Goal: Information Seeking & Learning: Learn about a topic

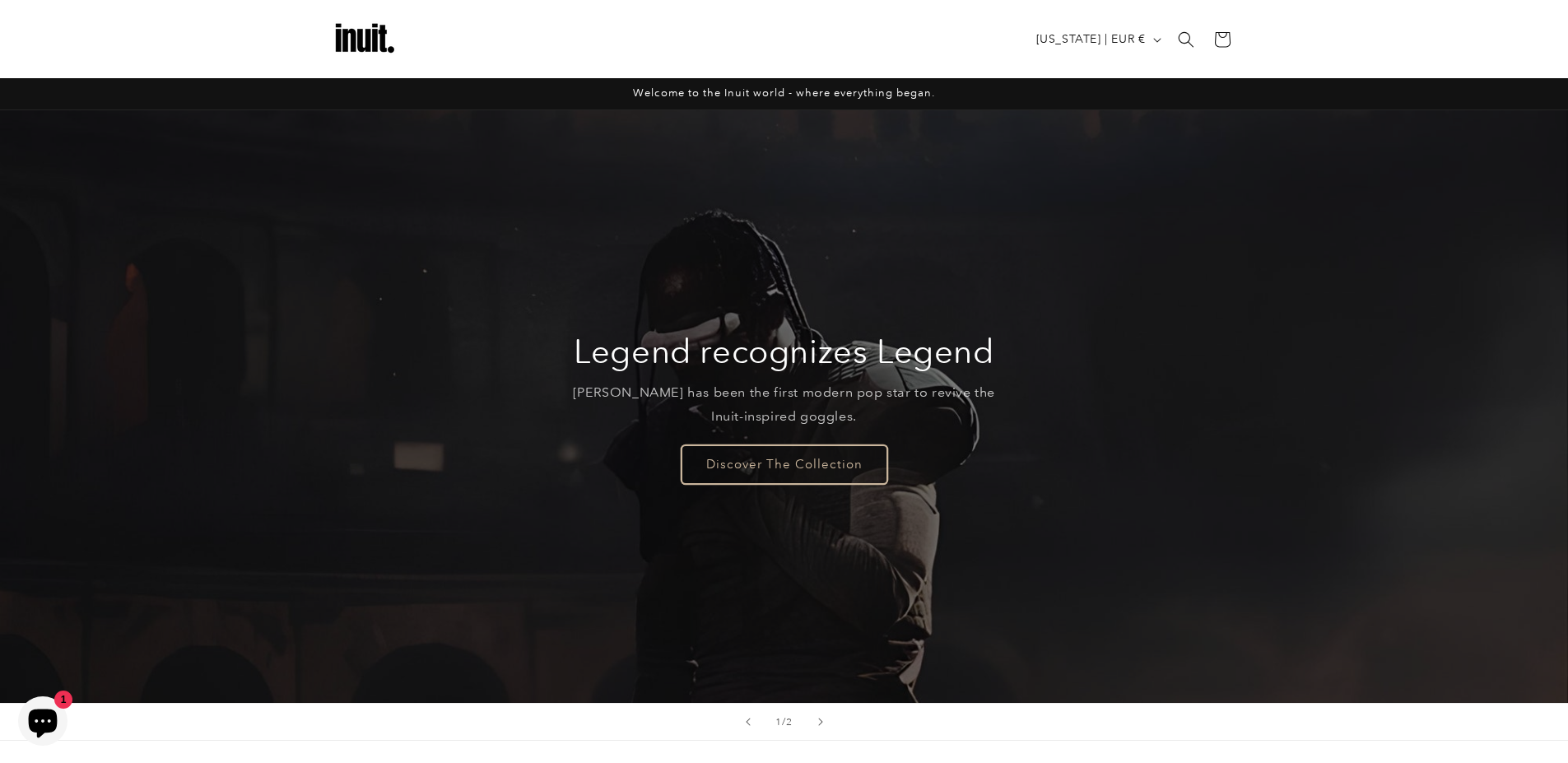
click at [777, 458] on link "Discover The Collection" at bounding box center [784, 463] width 206 height 39
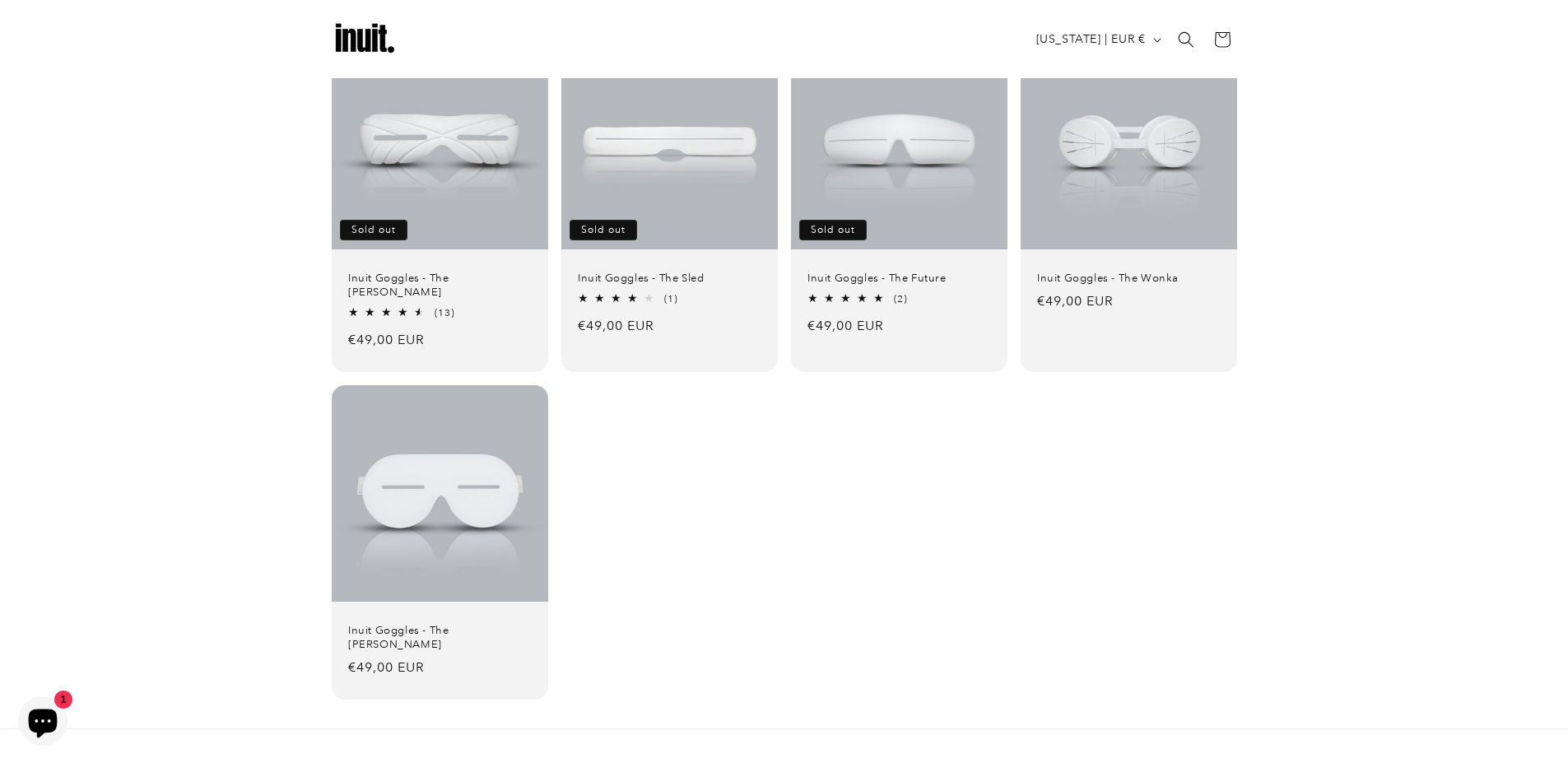
scroll to position [99, 0]
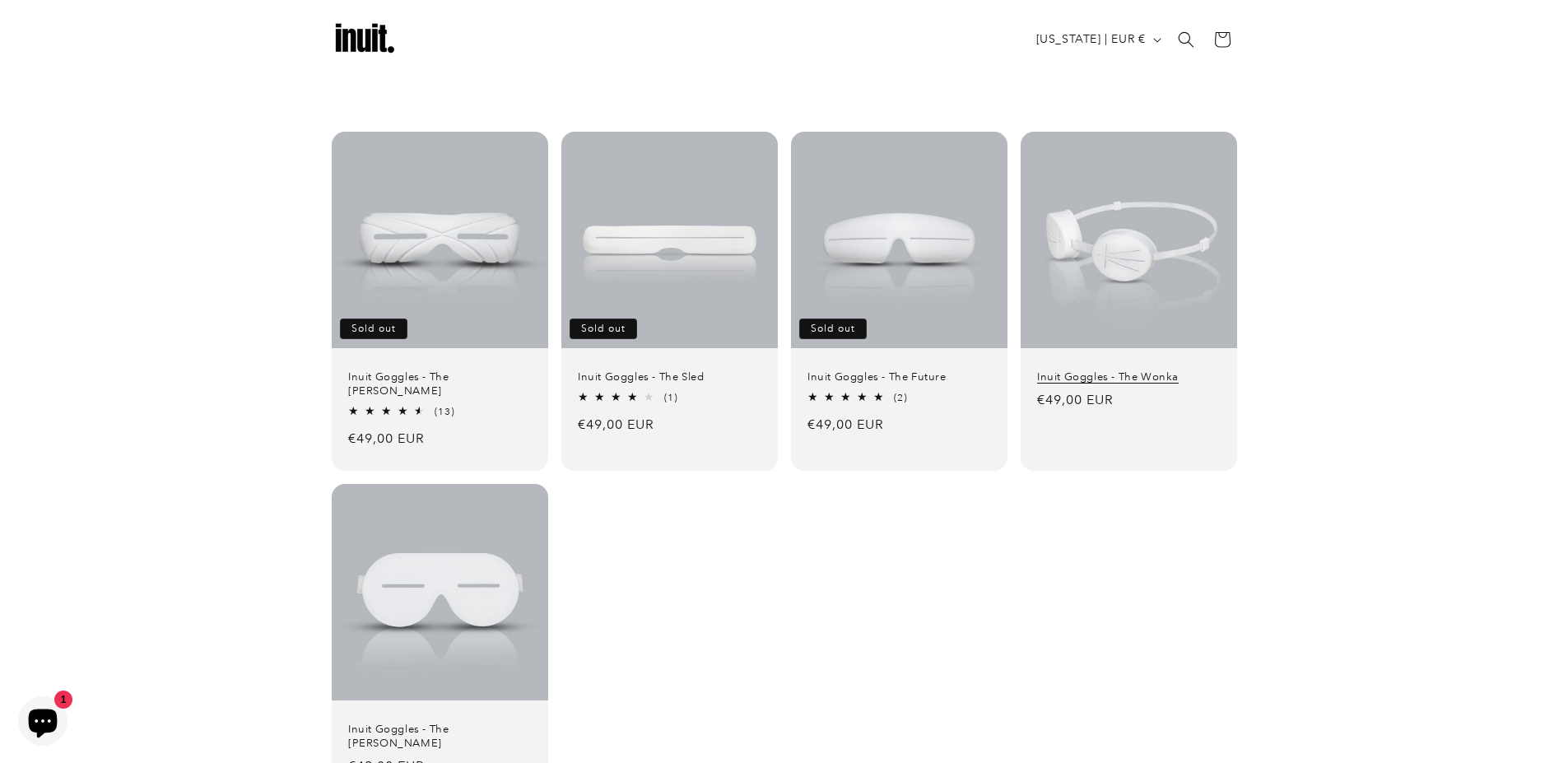
click at [1177, 370] on link "Inuit Goggles - The Wonka" at bounding box center [1128, 377] width 184 height 14
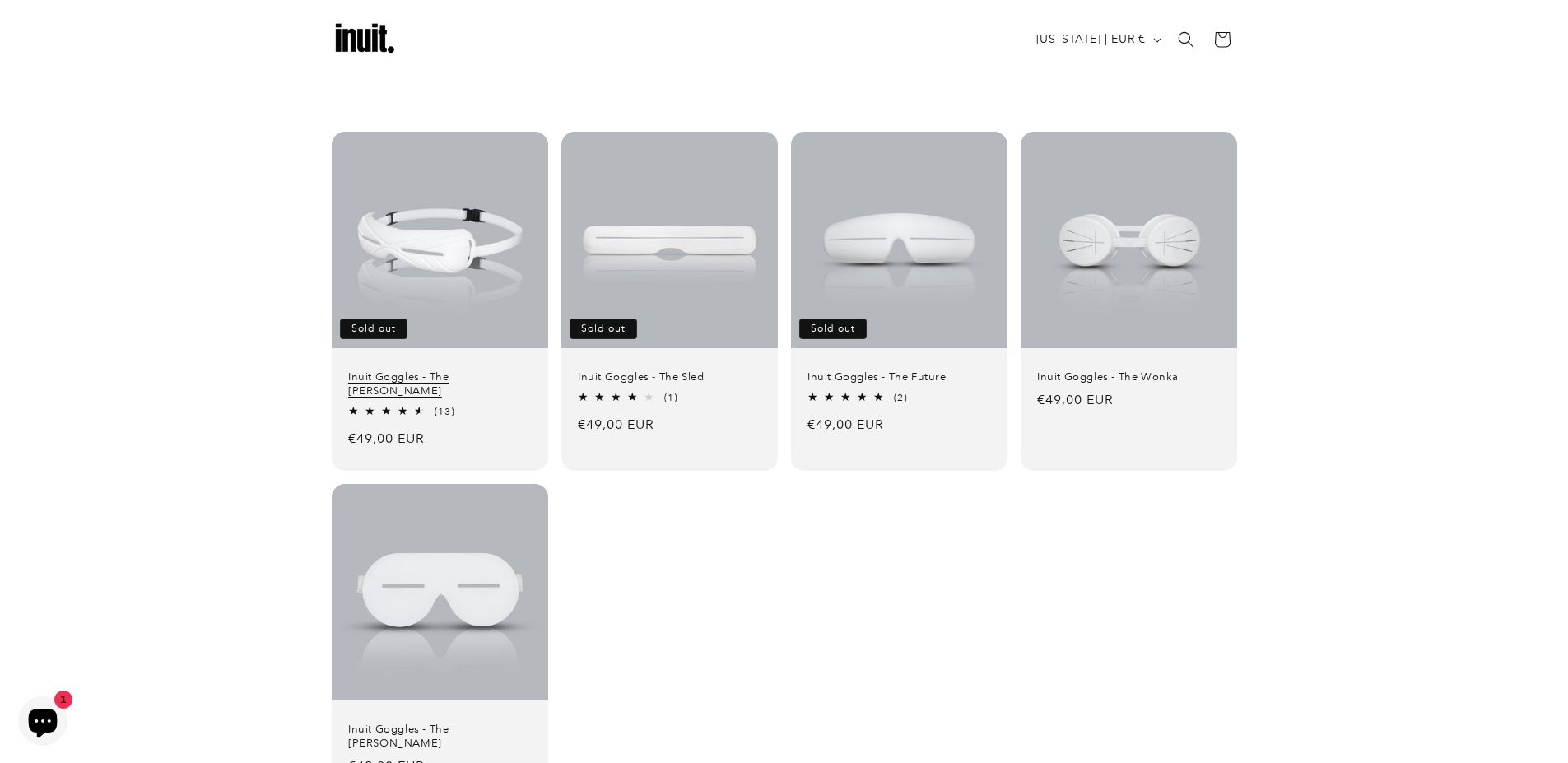
click at [462, 370] on link "Inuit Goggles - The Travis" at bounding box center [440, 383] width 184 height 28
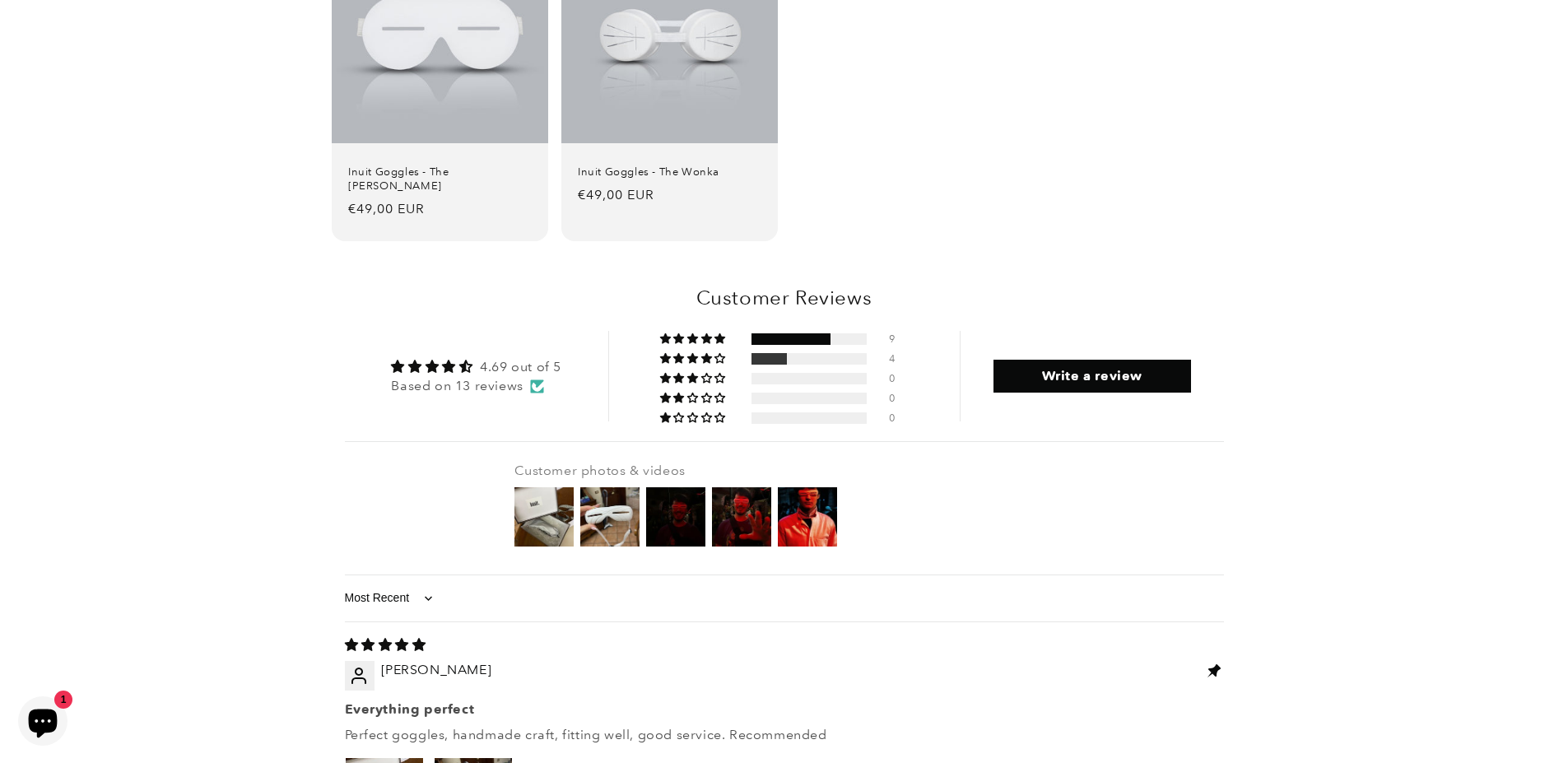
scroll to position [1975, 0]
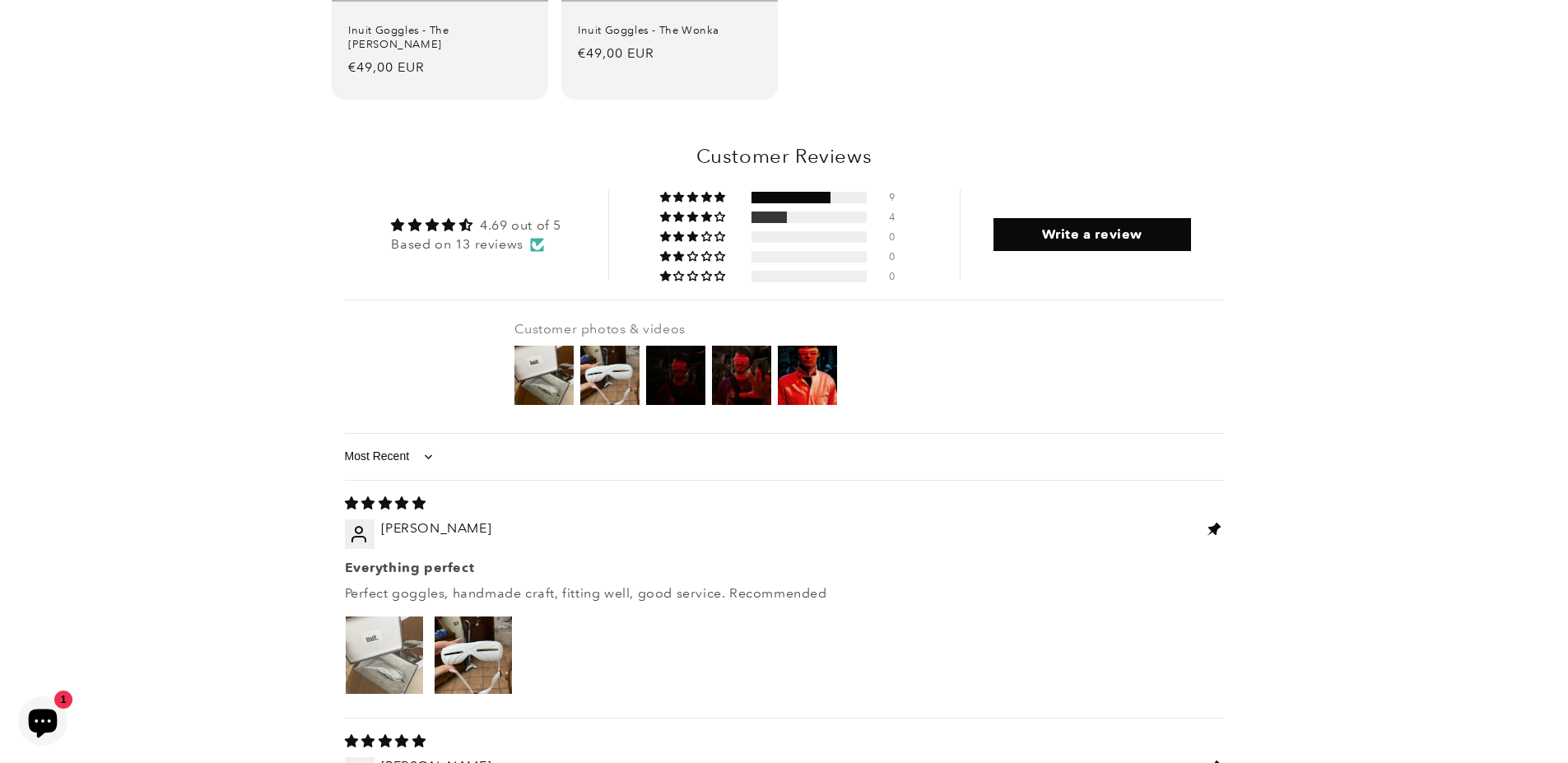
click at [366, 616] on img "Link to user picture 1" at bounding box center [383, 655] width 77 height 77
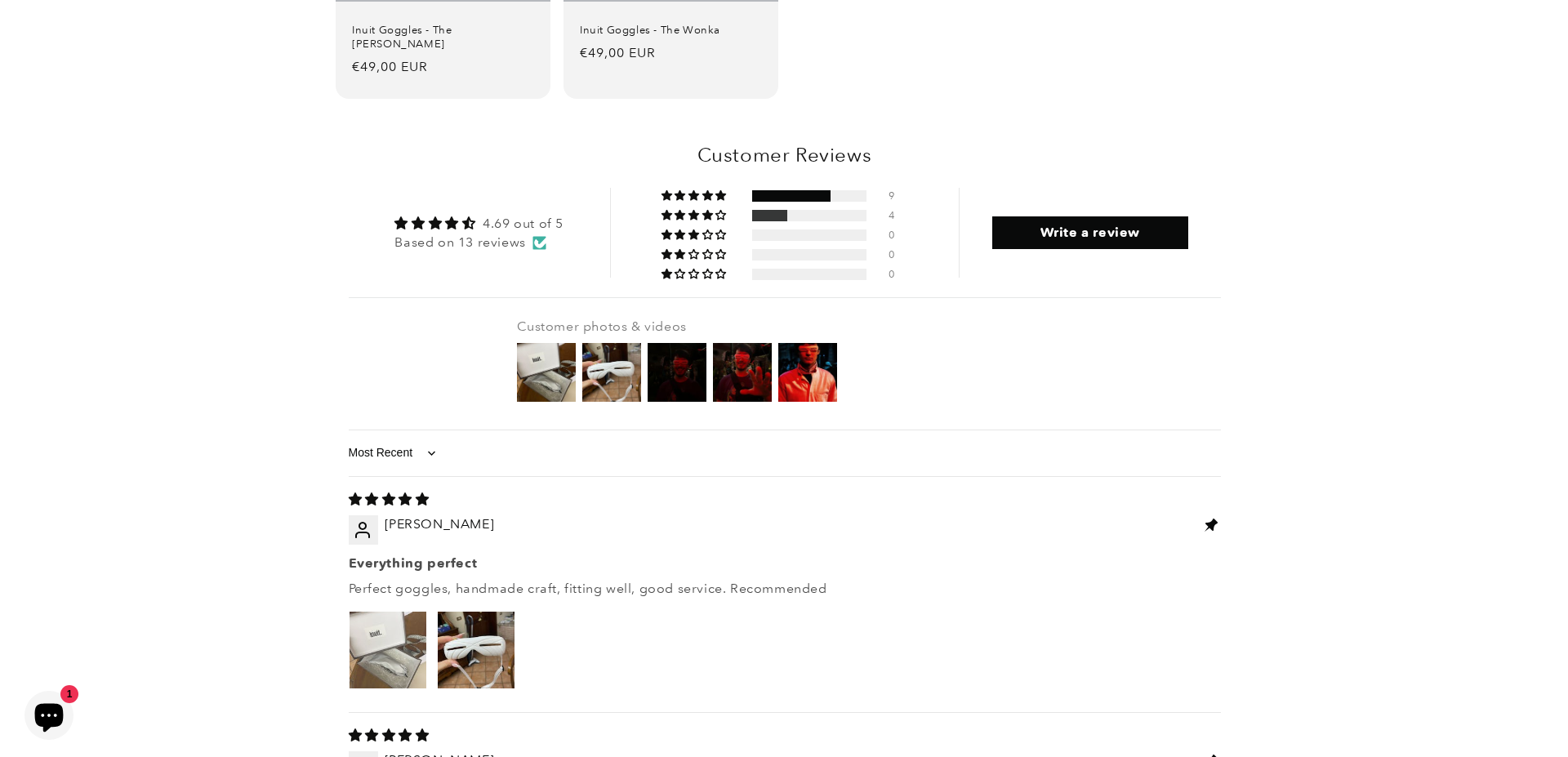
scroll to position [0, 0]
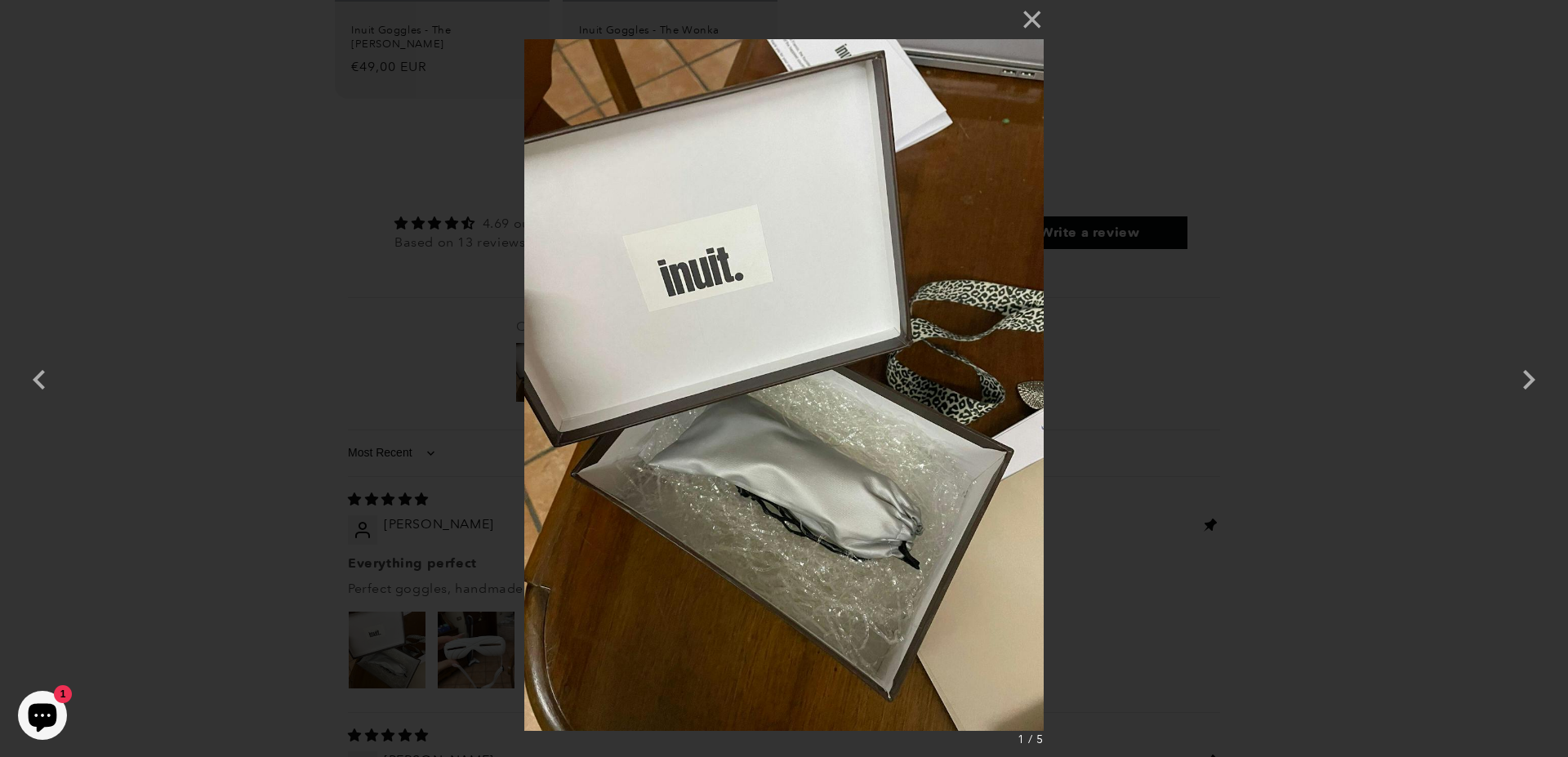
click at [203, 298] on div "× 1 / 5 Loading..." at bounding box center [784, 378] width 1568 height 757
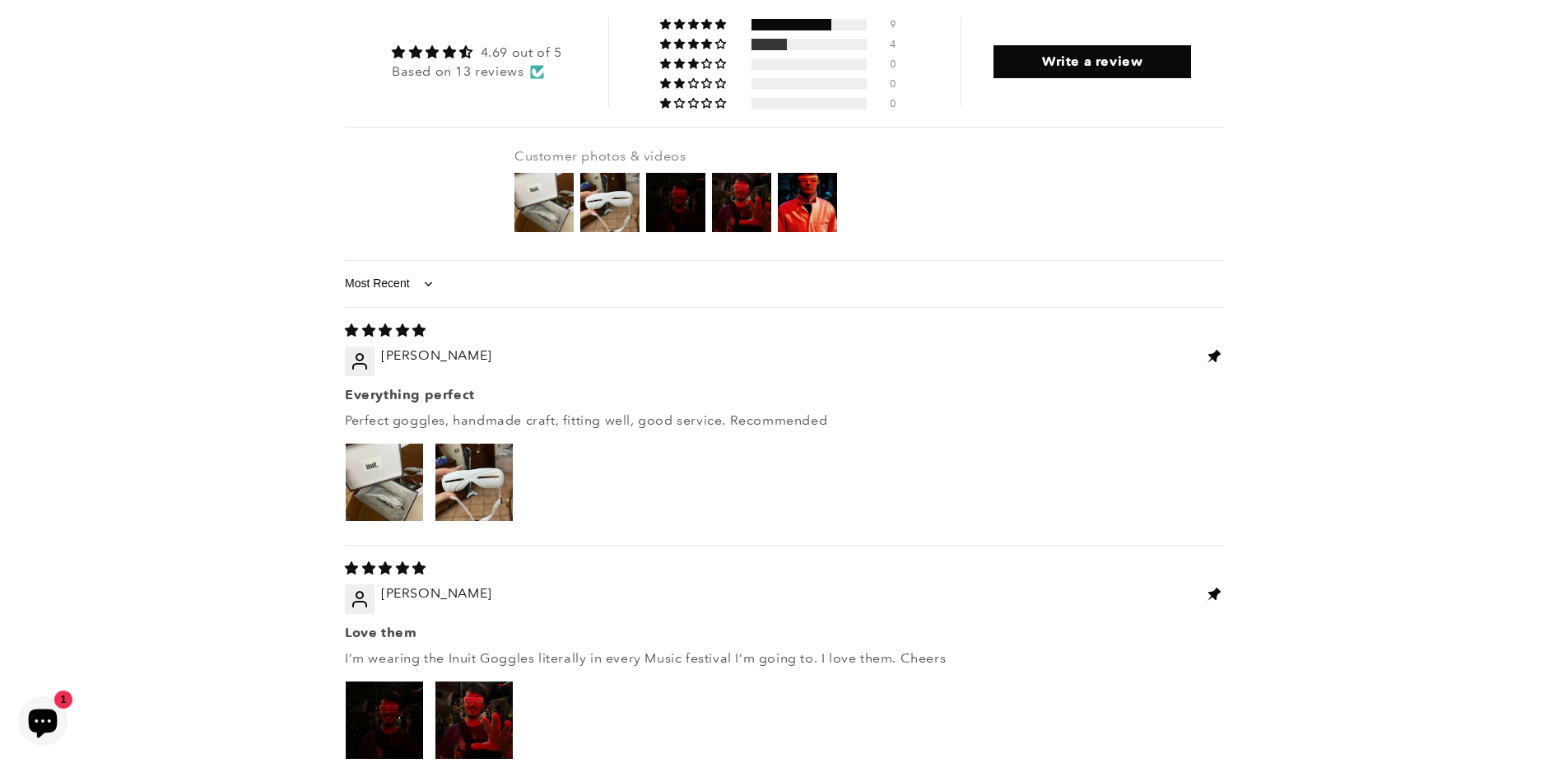
scroll to position [2469, 0]
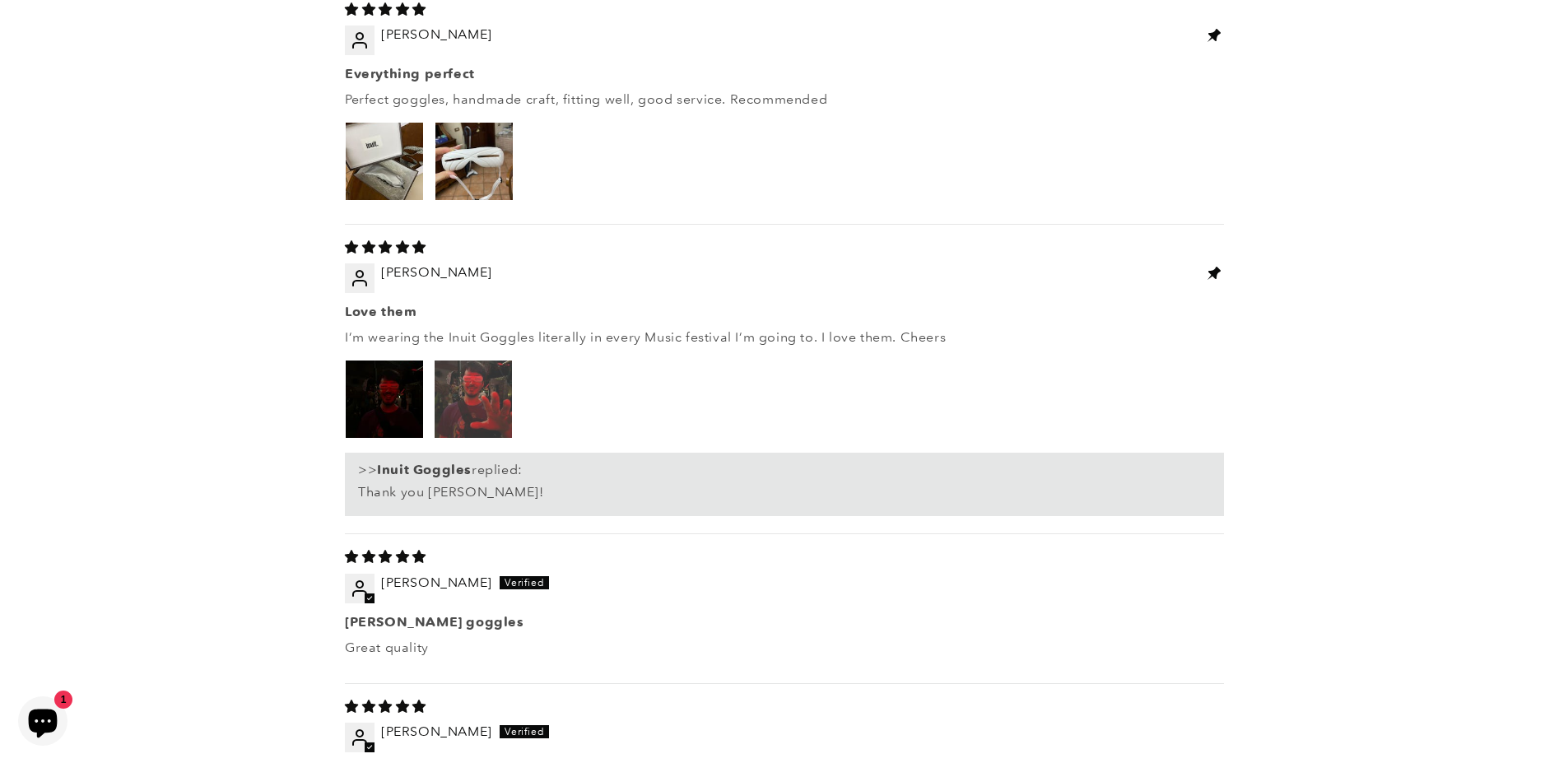
click at [461, 361] on img "Link to user picture 2" at bounding box center [473, 399] width 77 height 77
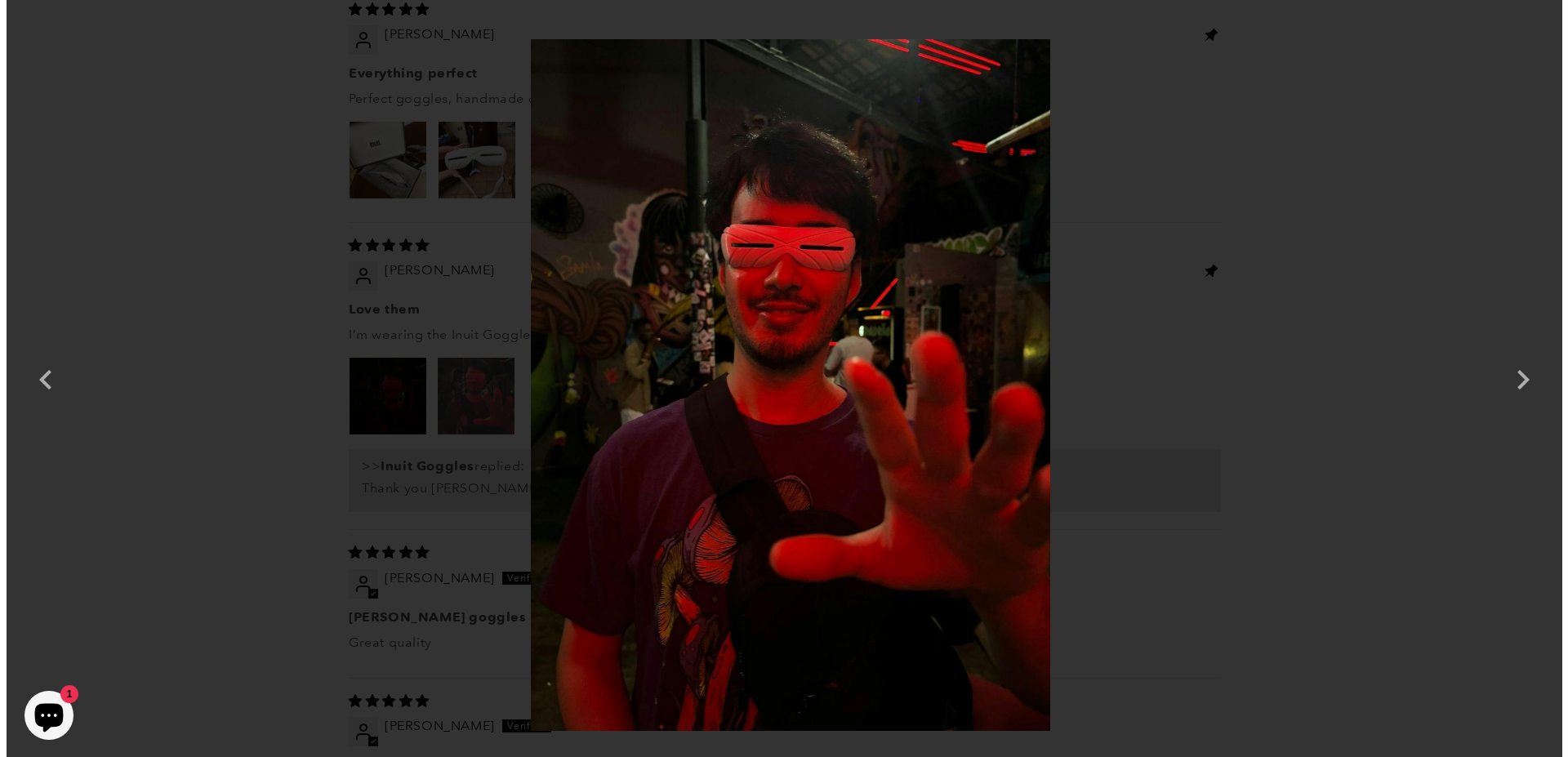
scroll to position [0, 0]
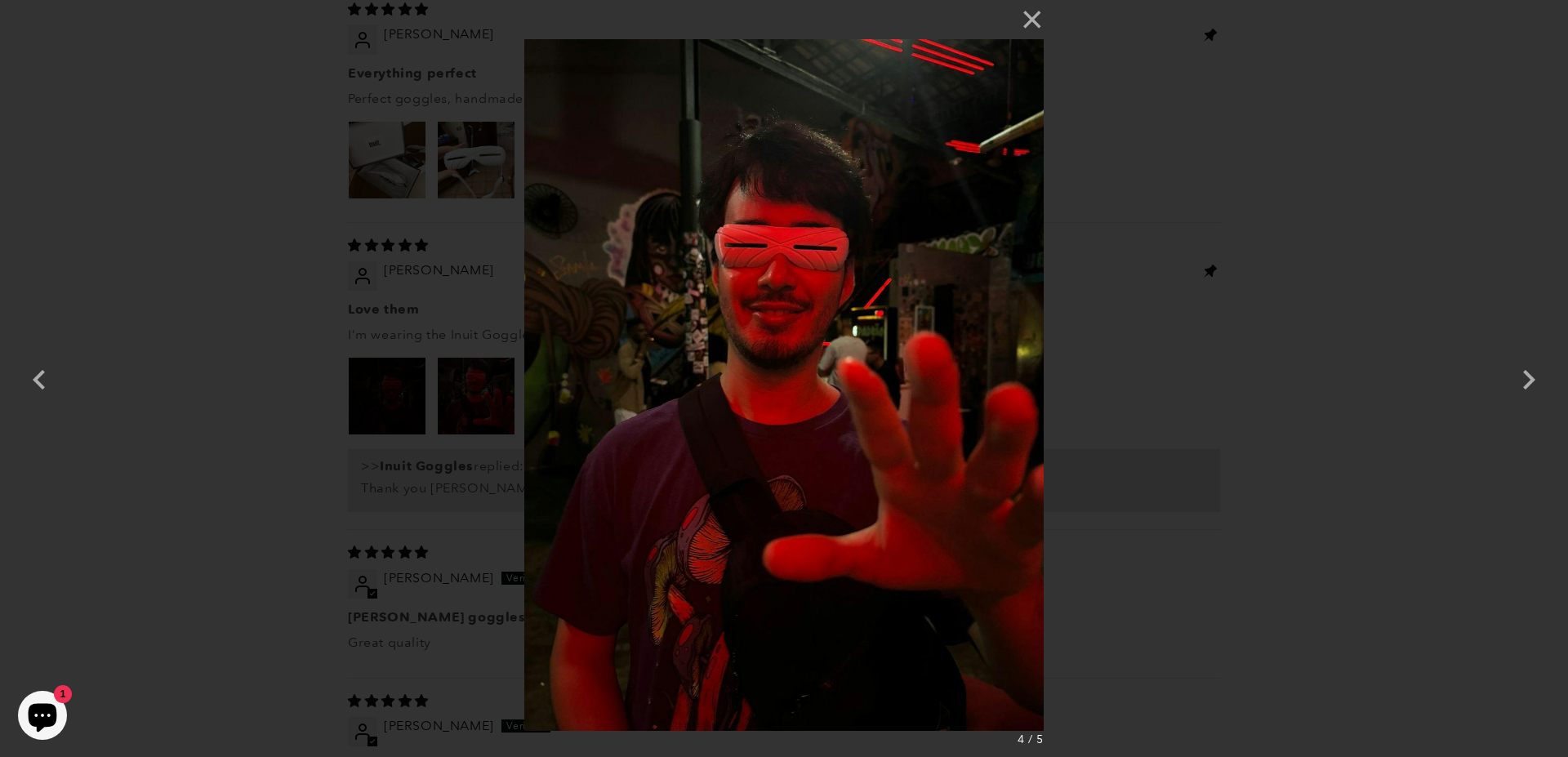
click at [251, 328] on div "× 4 / 5" at bounding box center [784, 378] width 1568 height 757
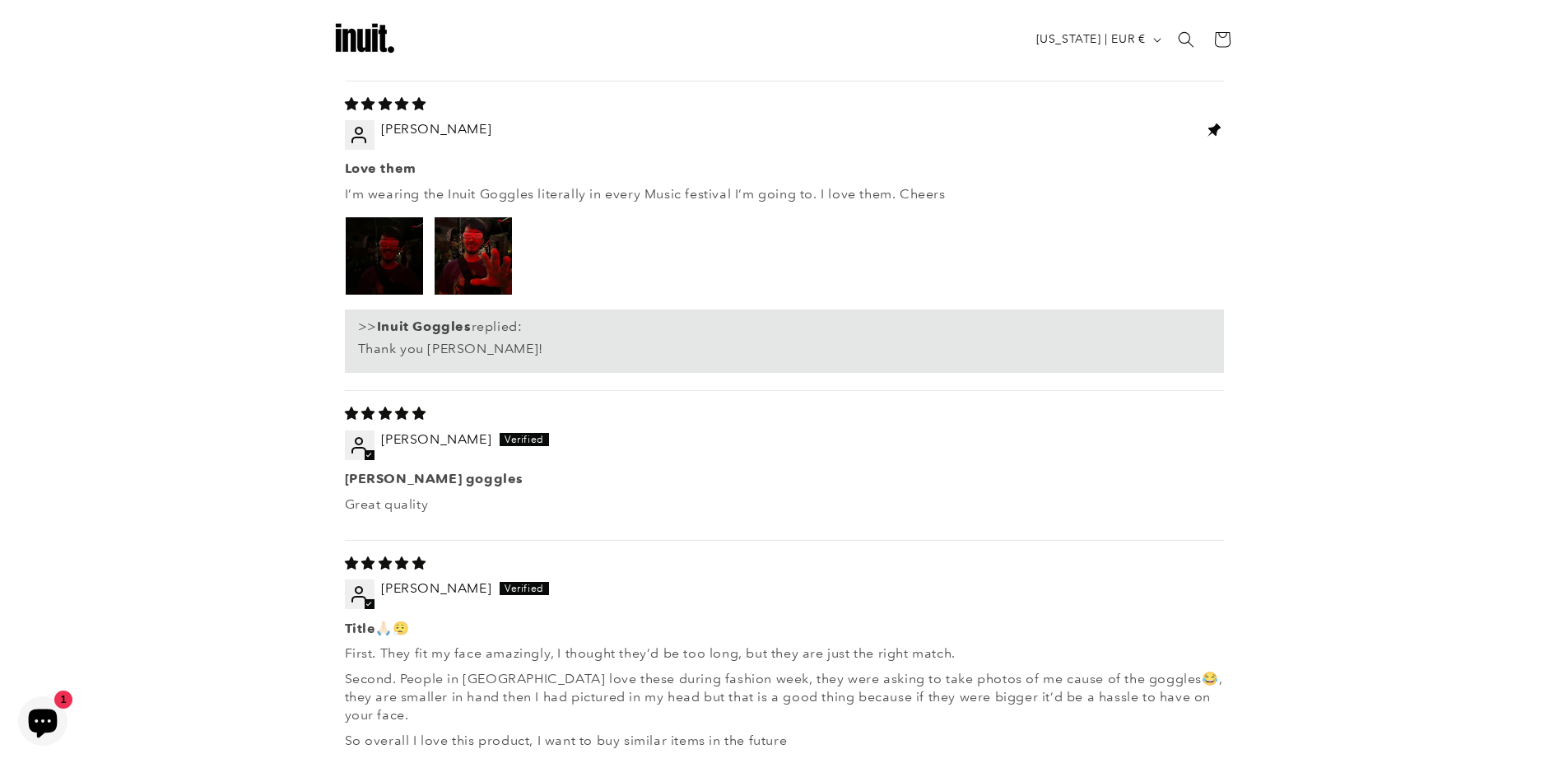
scroll to position [2568, 0]
